Goal: Check status: Check status

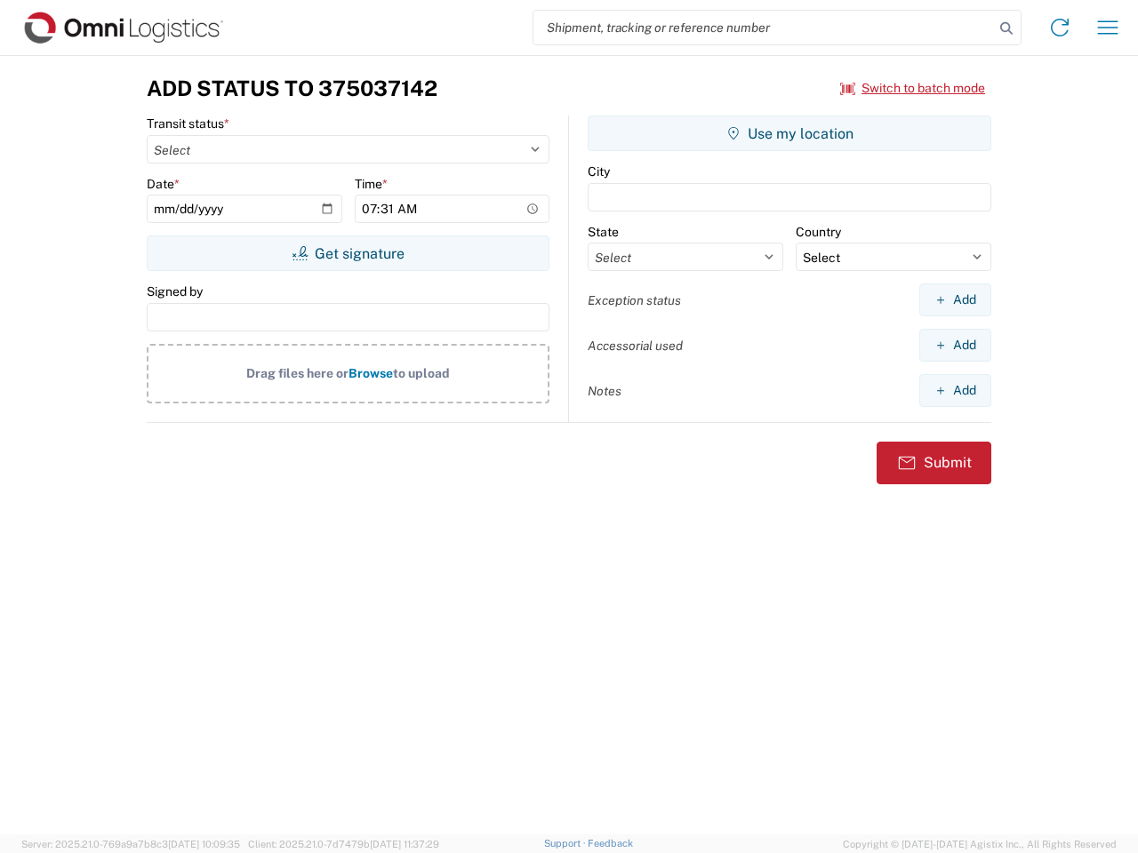
click at [763, 28] on input "search" at bounding box center [763, 28] width 460 height 34
click at [1006, 28] on icon at bounding box center [1006, 28] width 25 height 25
click at [1059, 28] on icon at bounding box center [1059, 27] width 28 height 28
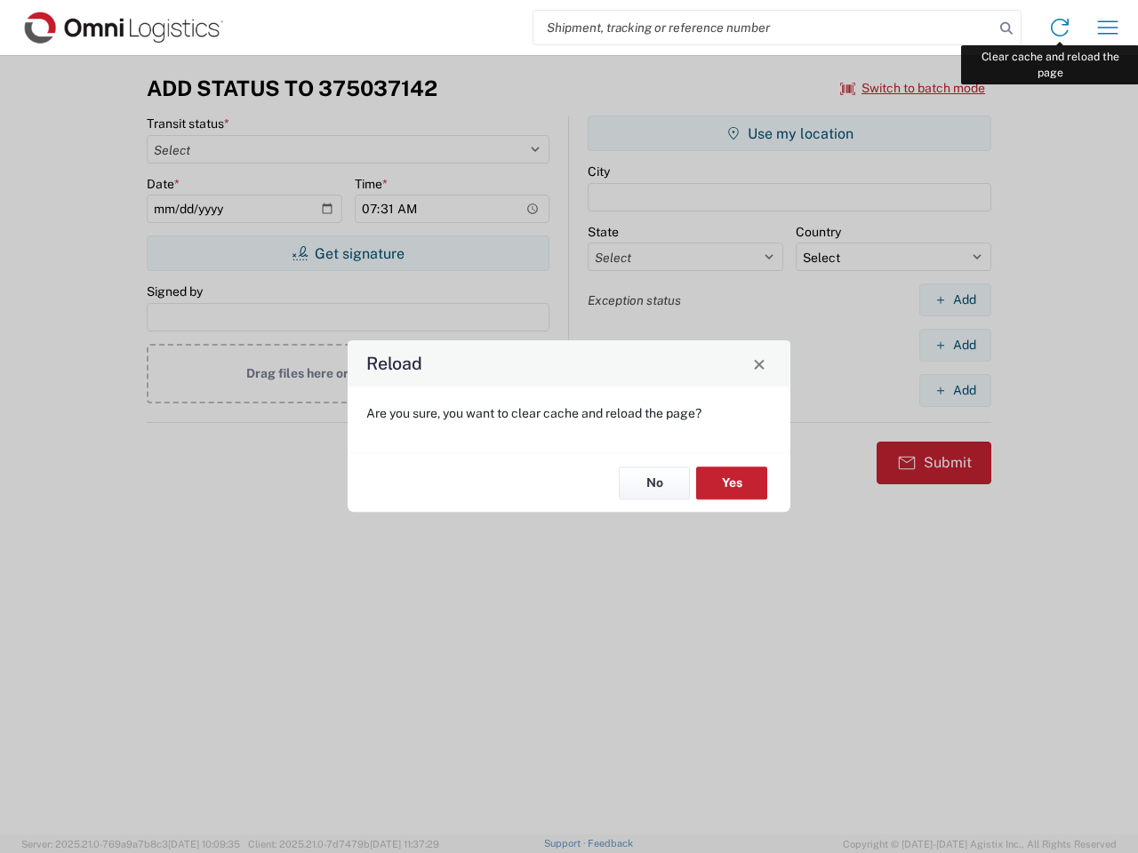
click at [1107, 28] on div "Reload Are you sure, you want to clear cache and reload the page? No Yes" at bounding box center [569, 426] width 1138 height 853
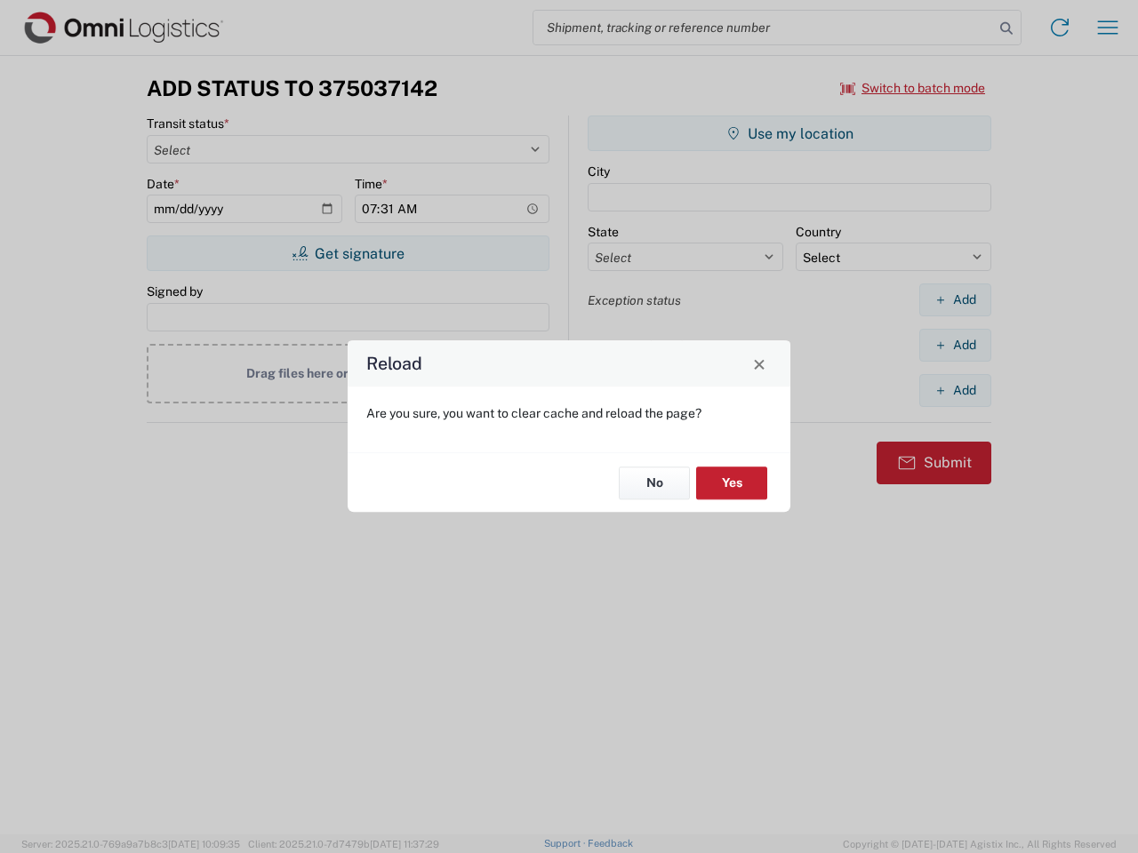
click at [913, 88] on div "Reload Are you sure, you want to clear cache and reload the page? No Yes" at bounding box center [569, 426] width 1138 height 853
click at [348, 253] on div "Reload Are you sure, you want to clear cache and reload the page? No Yes" at bounding box center [569, 426] width 1138 height 853
click at [789, 133] on div "Reload Are you sure, you want to clear cache and reload the page? No Yes" at bounding box center [569, 426] width 1138 height 853
click at [955, 300] on div "Reload Are you sure, you want to clear cache and reload the page? No Yes" at bounding box center [569, 426] width 1138 height 853
click at [955, 345] on div "Reload Are you sure, you want to clear cache and reload the page? No Yes" at bounding box center [569, 426] width 1138 height 853
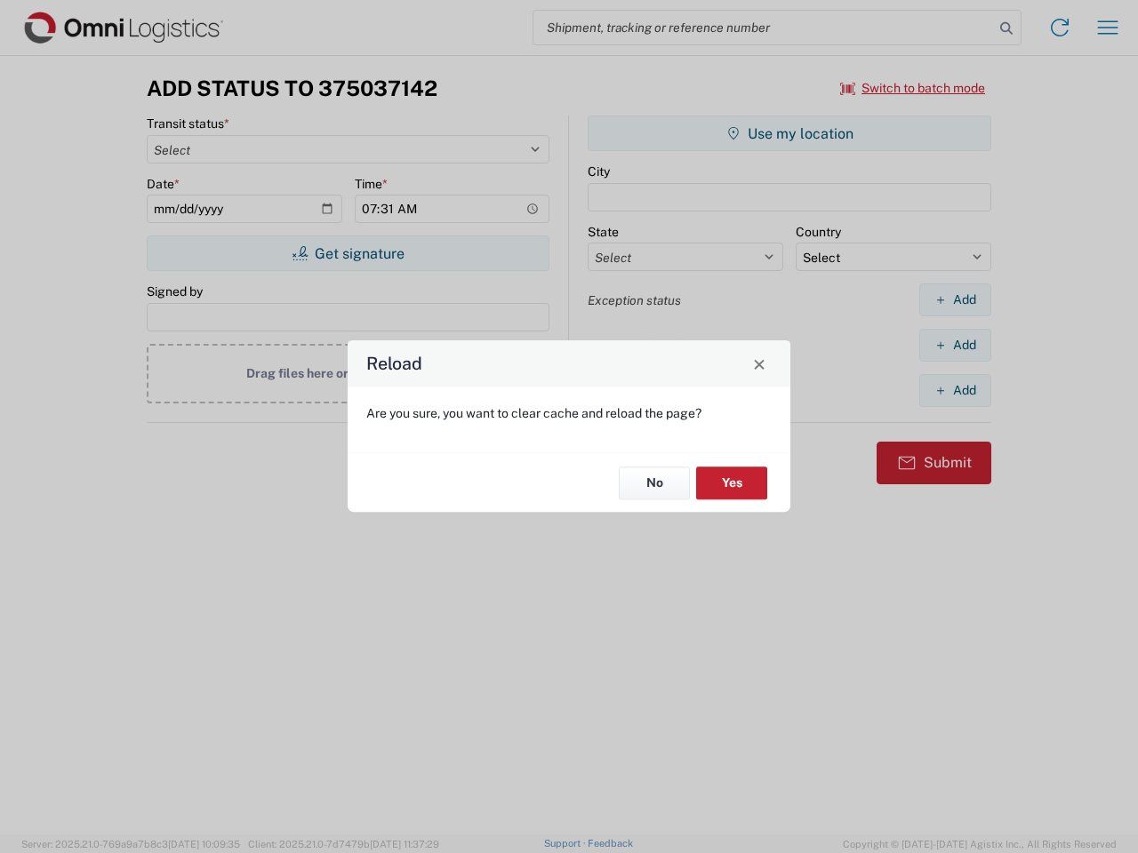
click at [955, 390] on div "Reload Are you sure, you want to clear cache and reload the page? No Yes" at bounding box center [569, 426] width 1138 height 853
